Goal: Task Accomplishment & Management: Complete application form

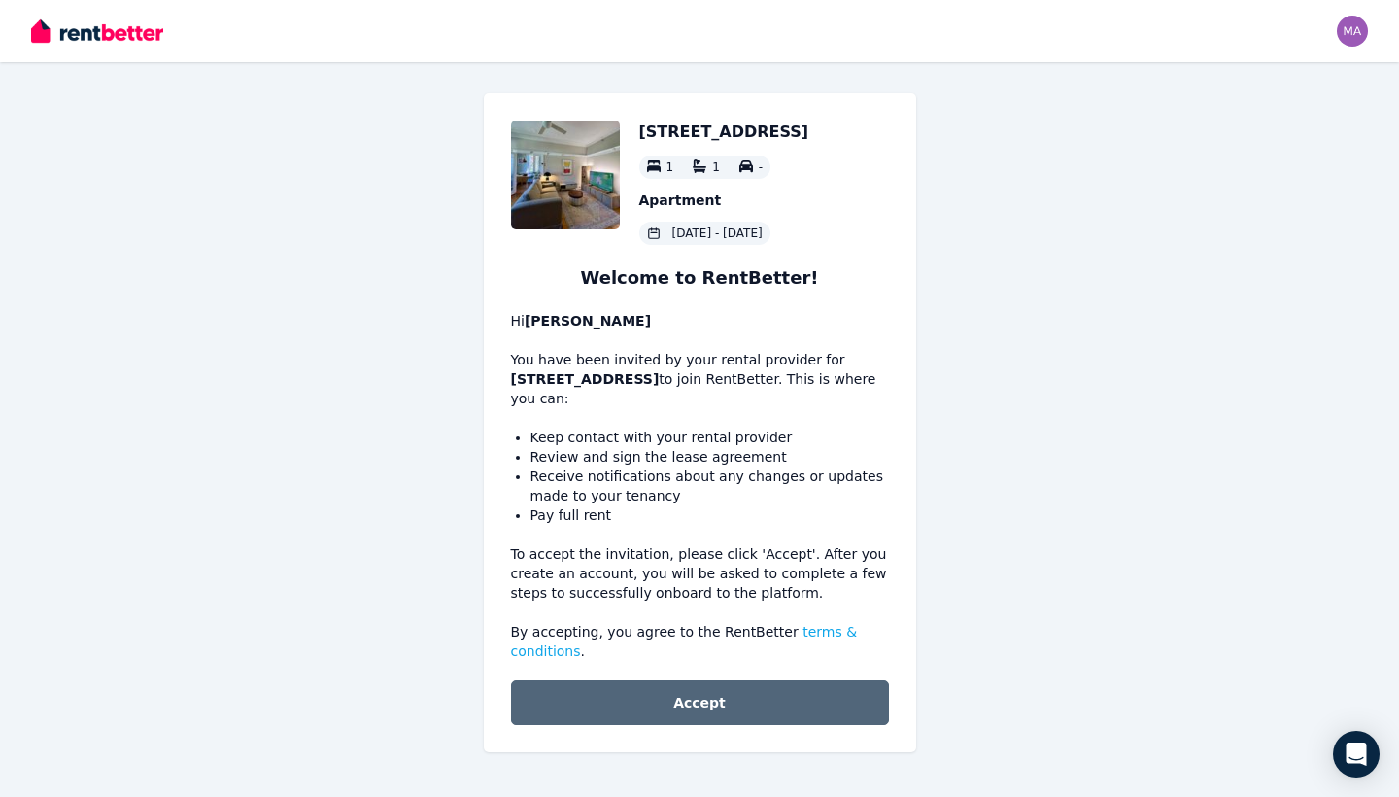
click at [695, 700] on button "Accept" at bounding box center [700, 702] width 378 height 45
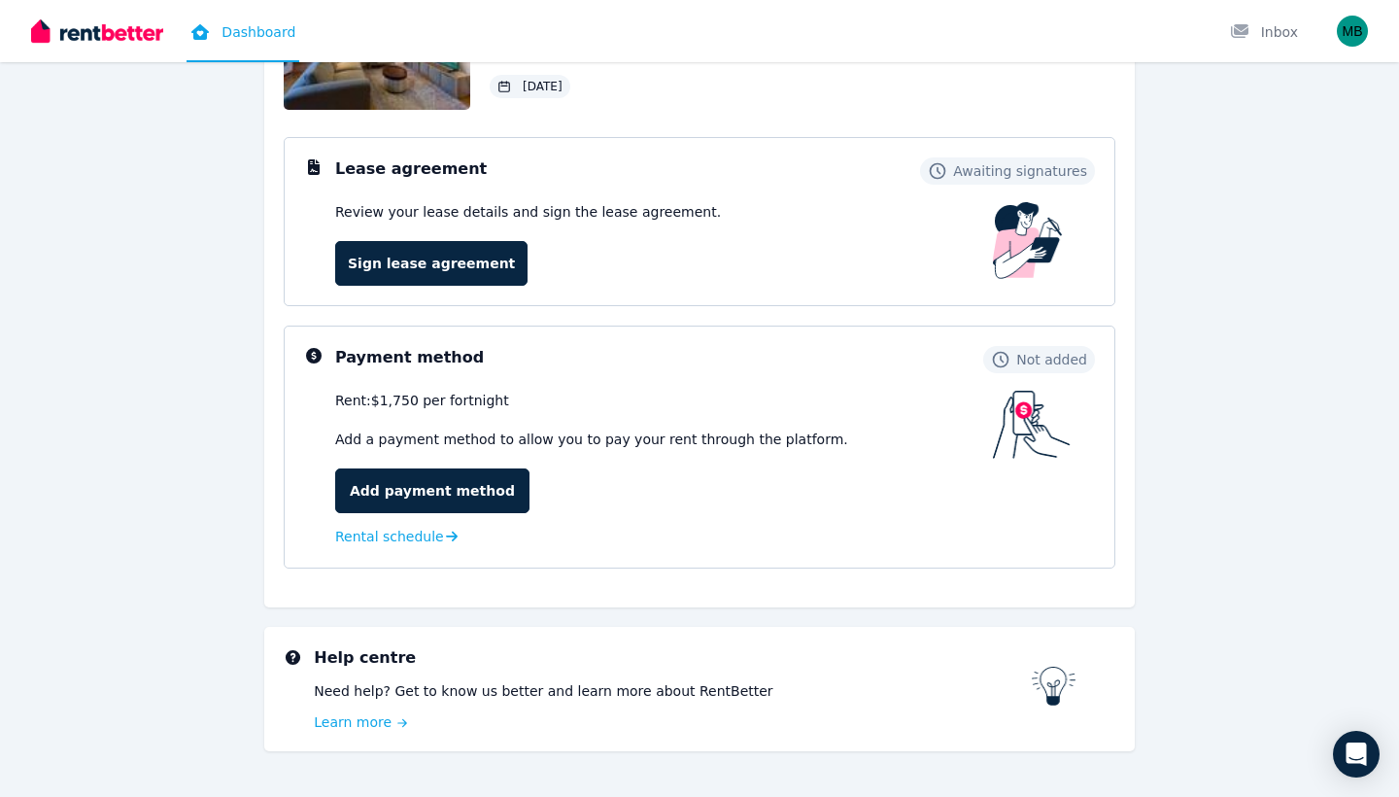
scroll to position [225, 0]
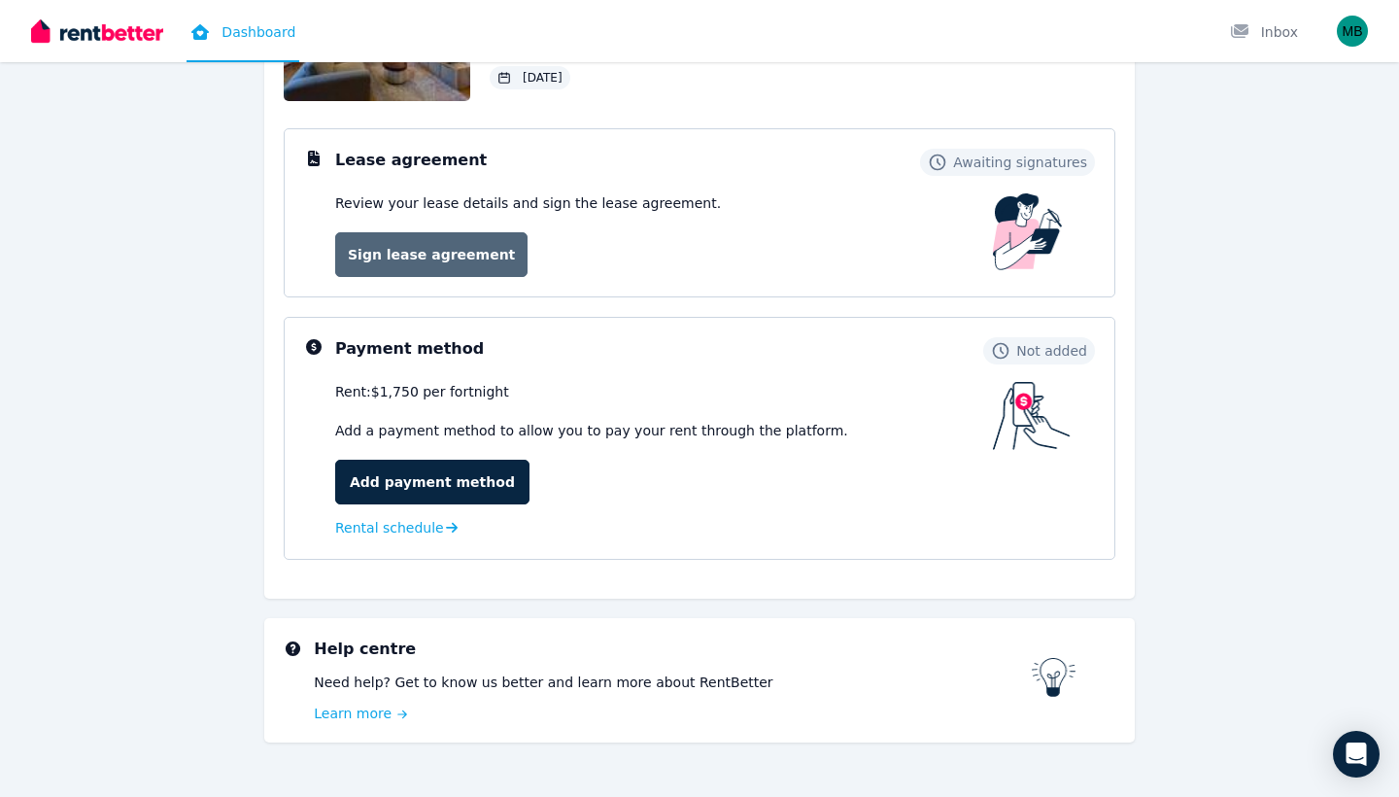
click at [461, 254] on link "Sign lease agreement" at bounding box center [431, 254] width 192 height 45
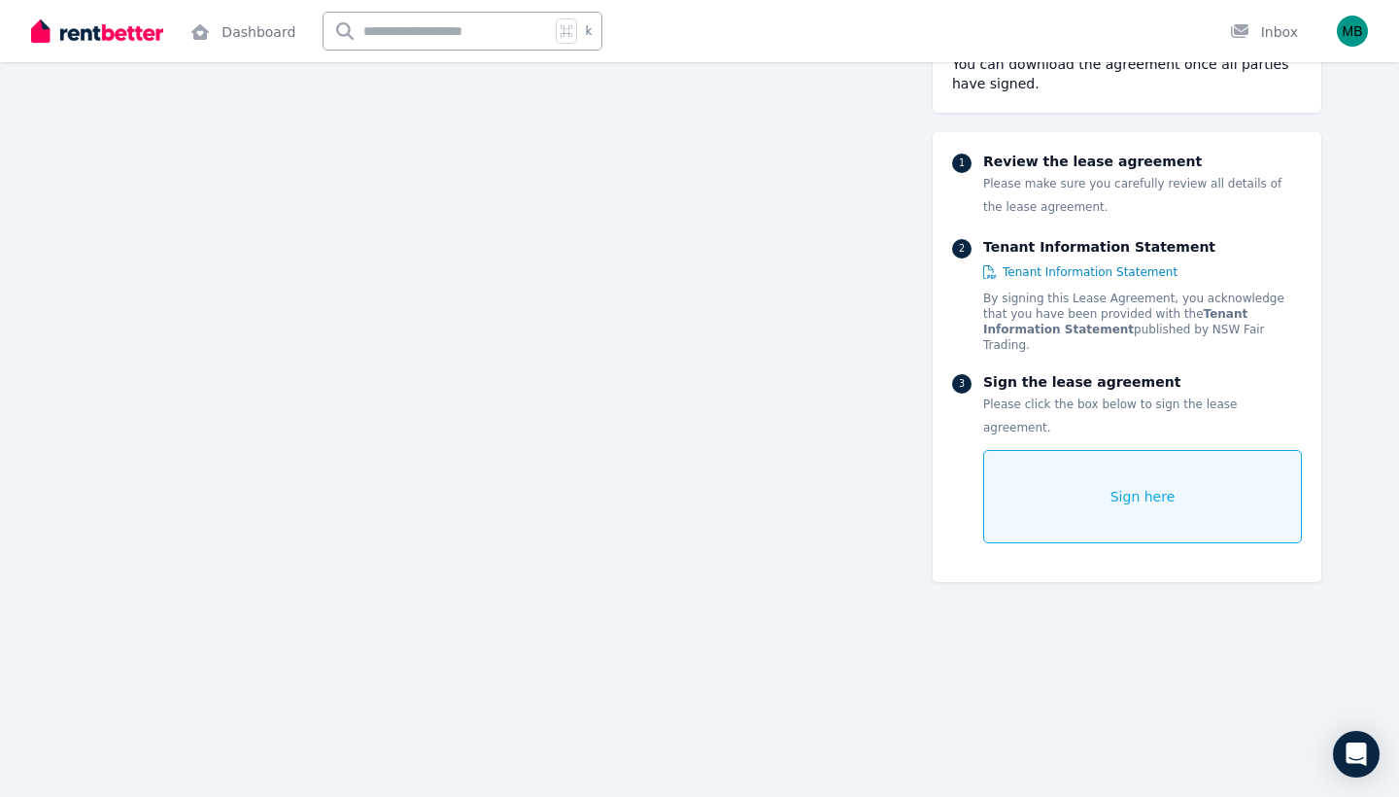
scroll to position [21563, 0]
click at [1151, 450] on div "Sign here" at bounding box center [1142, 496] width 319 height 93
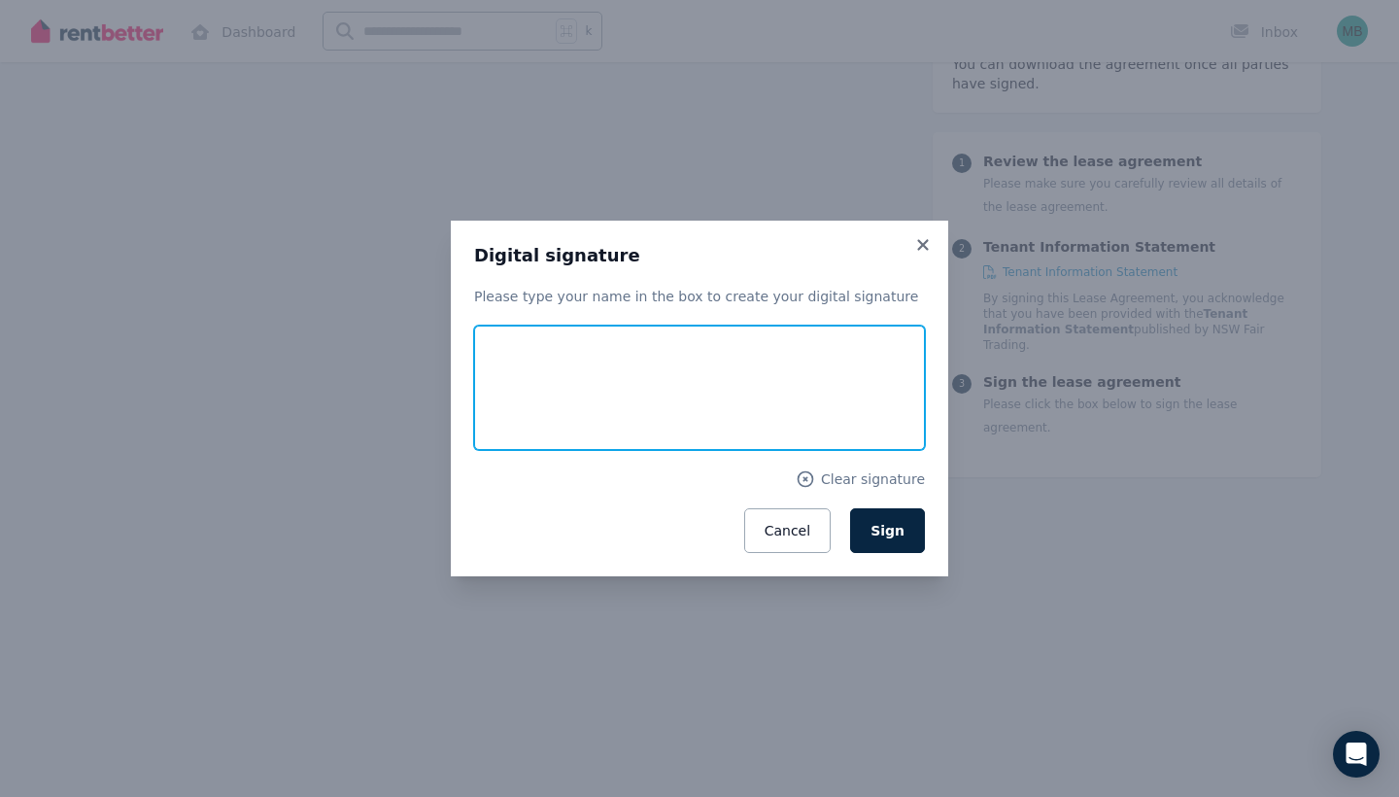
click at [808, 371] on input "text" at bounding box center [699, 387] width 451 height 124
type input "**********"
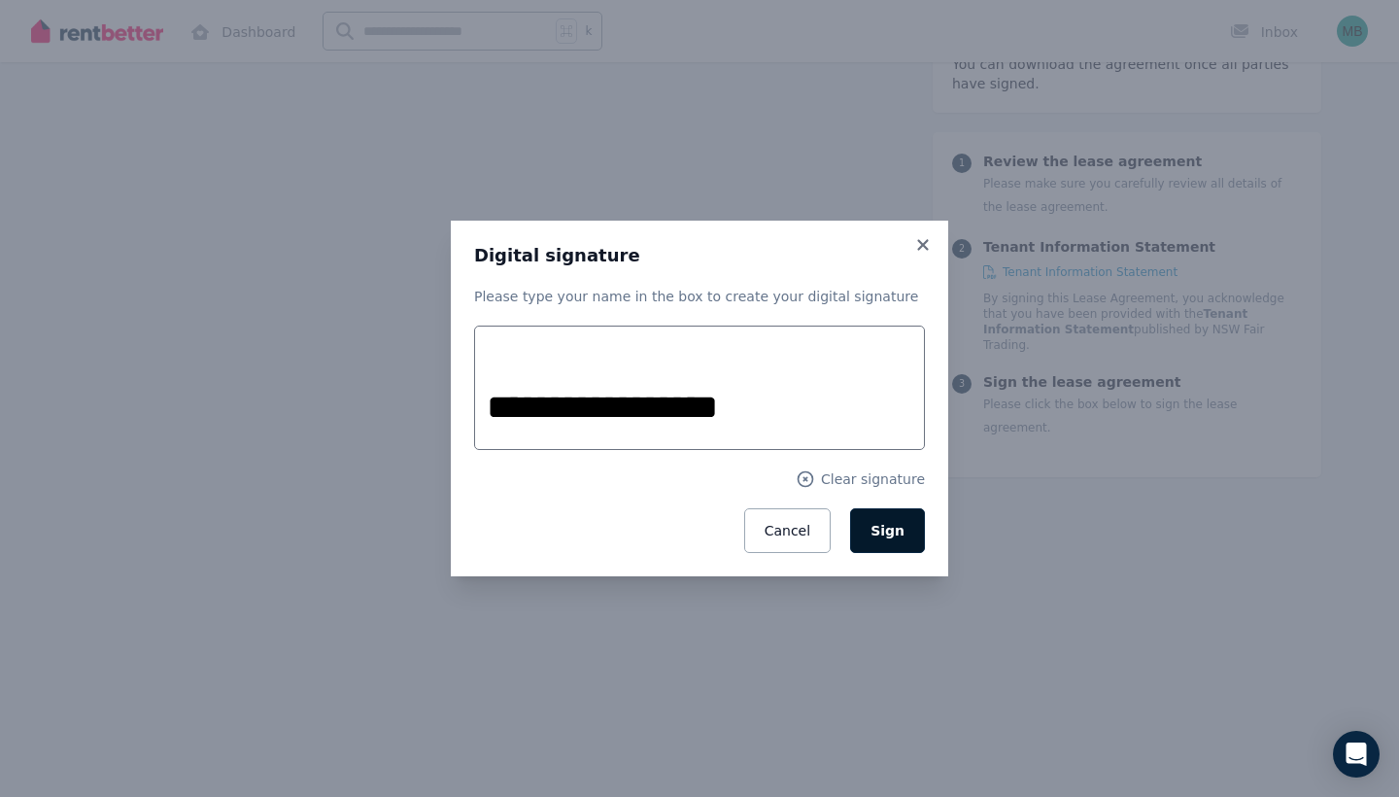
click at [880, 541] on button "Sign" at bounding box center [887, 530] width 75 height 45
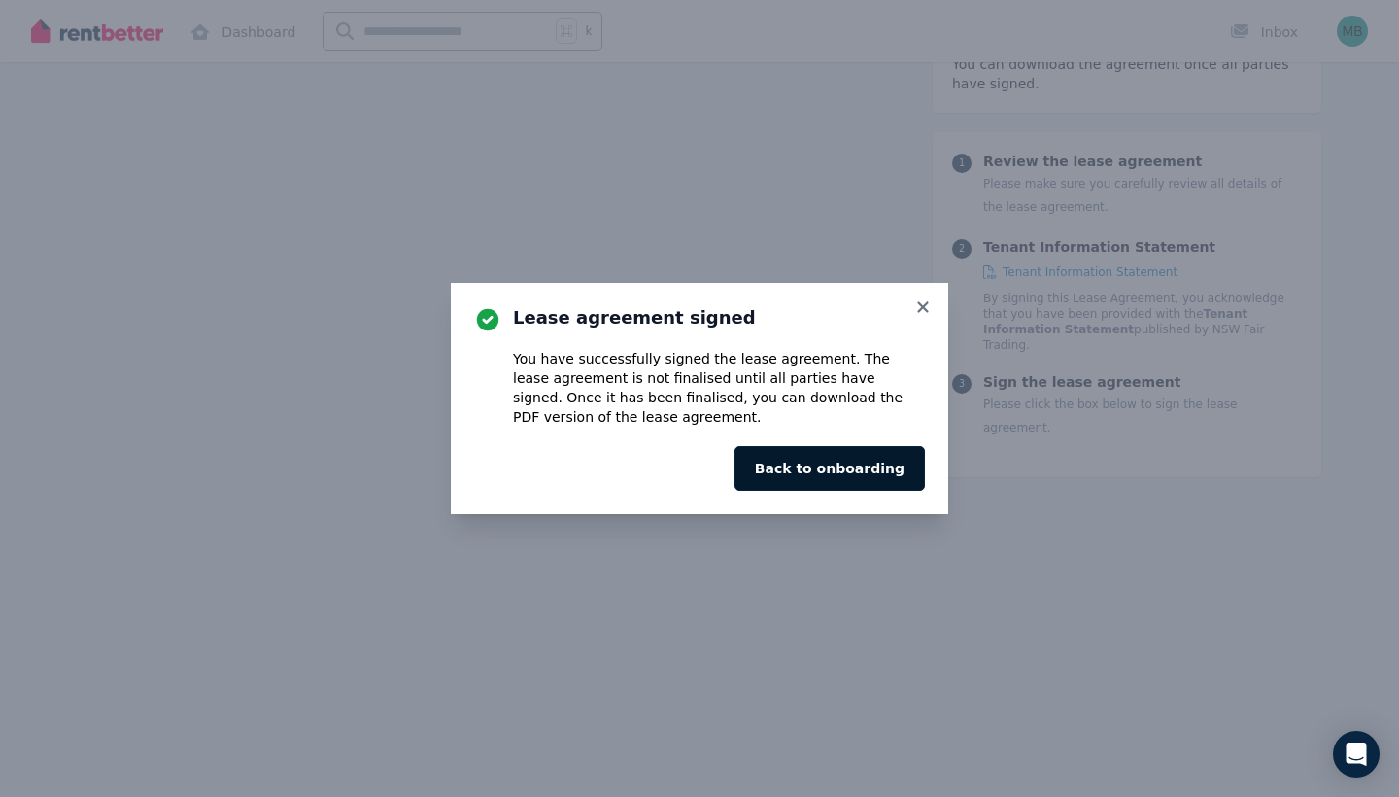
click at [834, 457] on button "Back to onboarding" at bounding box center [830, 468] width 190 height 45
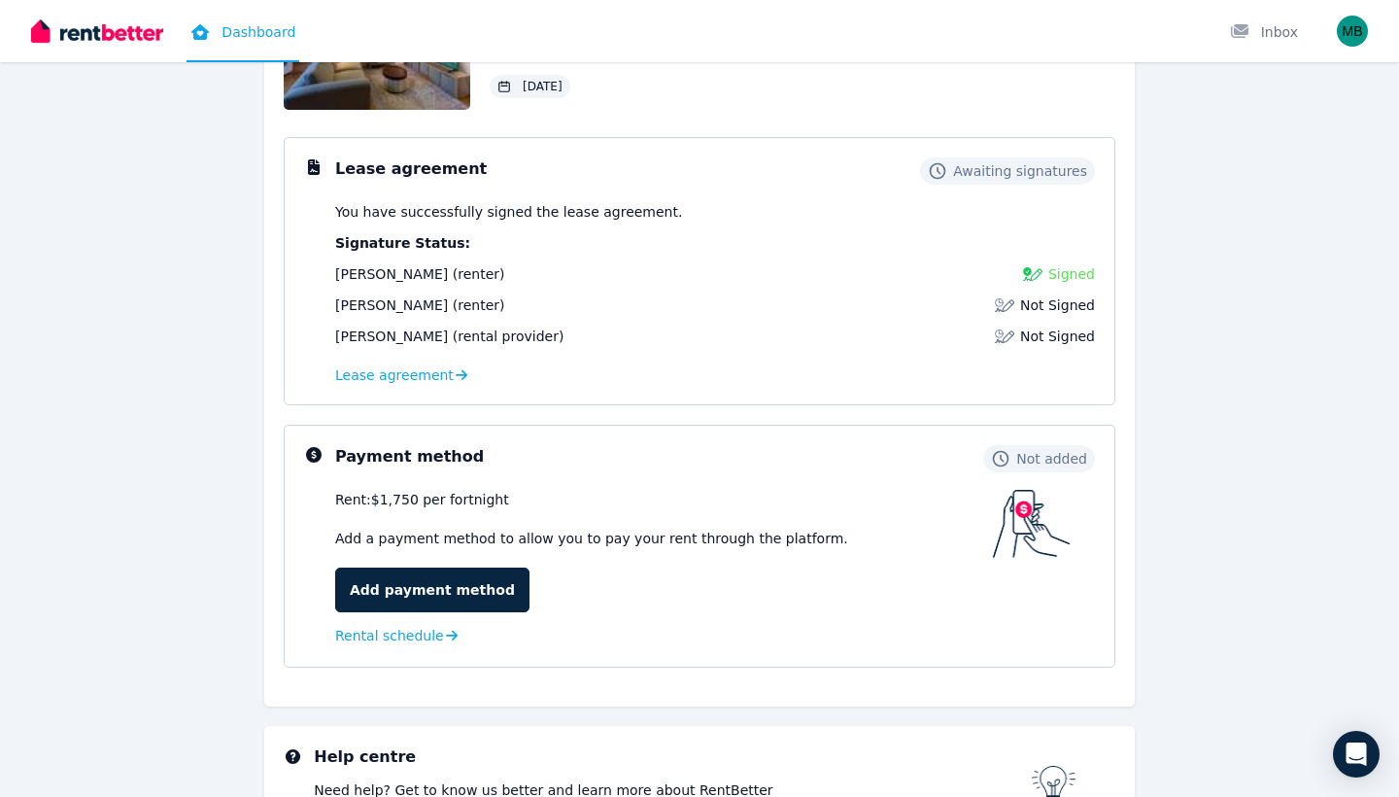
scroll to position [219, 0]
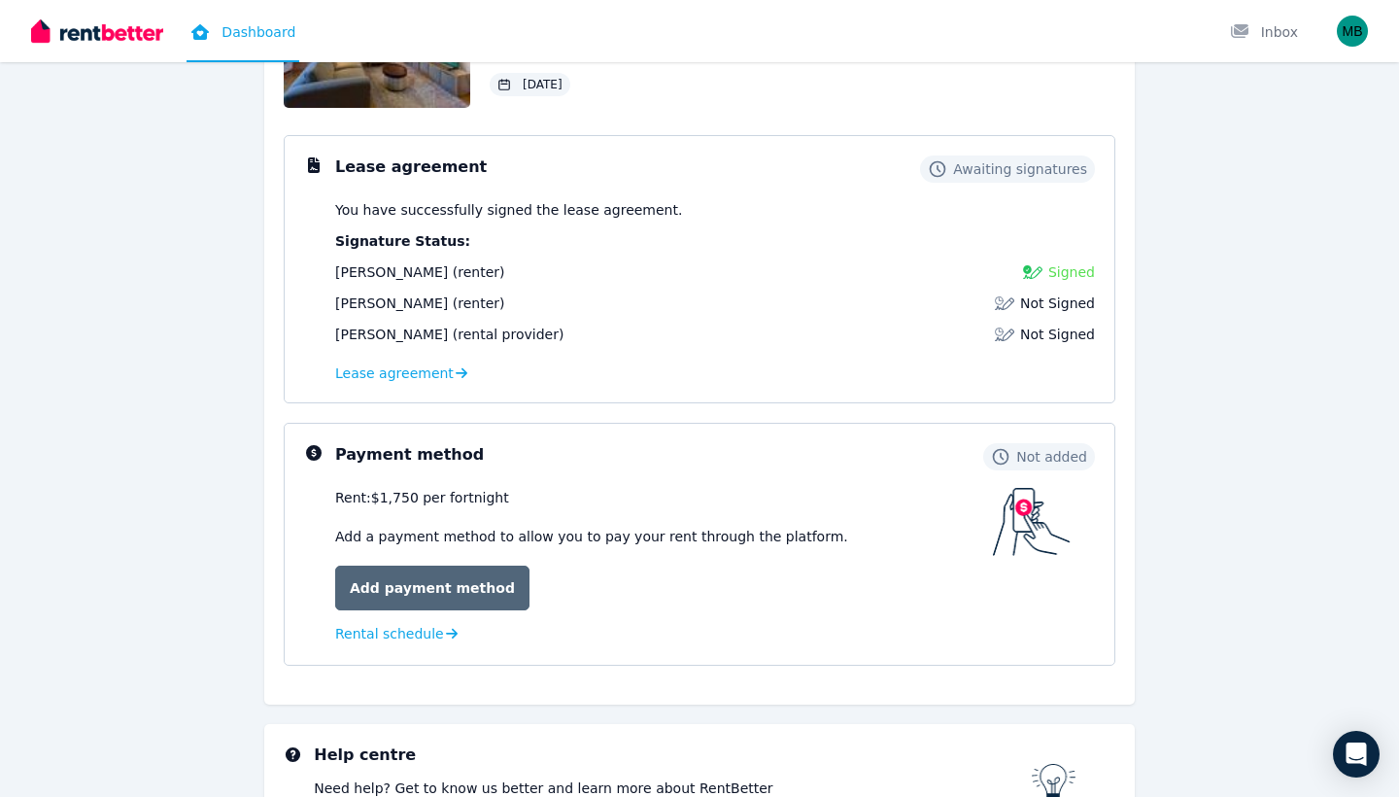
click at [415, 586] on link "Add payment method" at bounding box center [432, 587] width 194 height 45
